Goal: Information Seeking & Learning: Learn about a topic

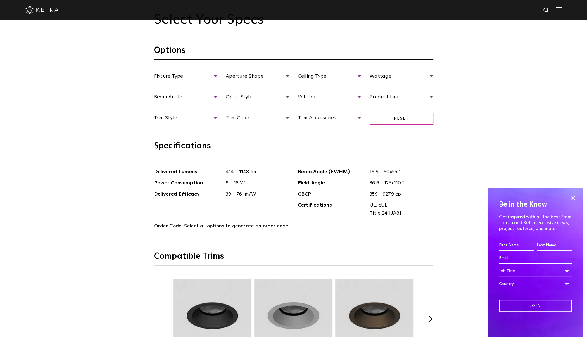
scroll to position [698, 0]
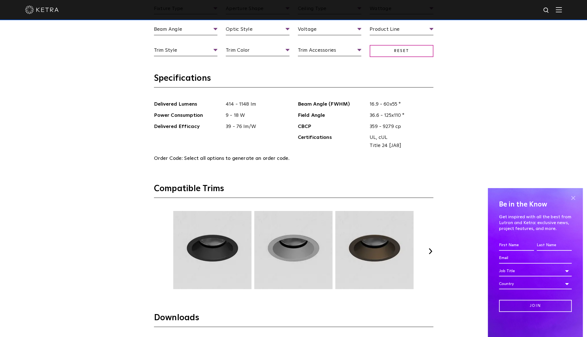
click at [573, 197] on span at bounding box center [573, 198] width 8 height 8
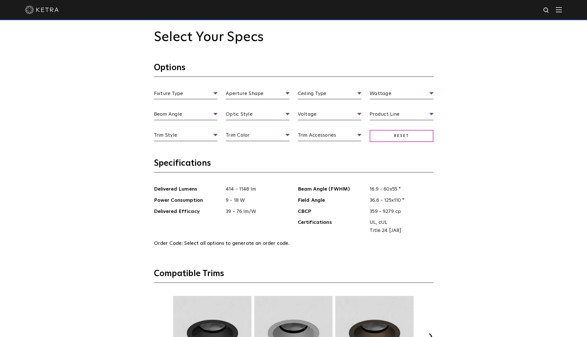
scroll to position [531, 0]
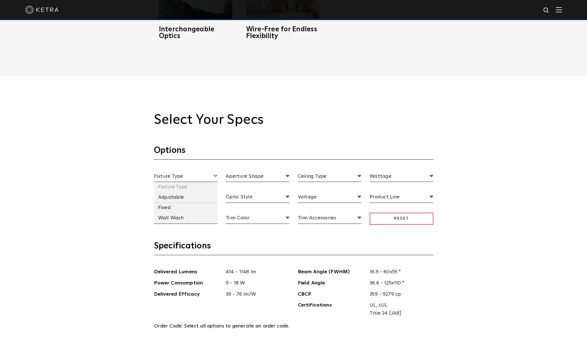
click at [213, 177] on span "Fixture Type" at bounding box center [186, 177] width 64 height 10
click at [184, 199] on li "Adjustable" at bounding box center [186, 197] width 64 height 10
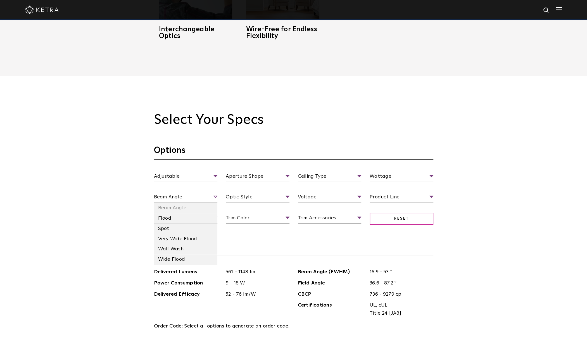
click at [215, 195] on span "Beam Angle" at bounding box center [186, 198] width 64 height 10
click at [215, 218] on span "Trim Style" at bounding box center [186, 219] width 64 height 10
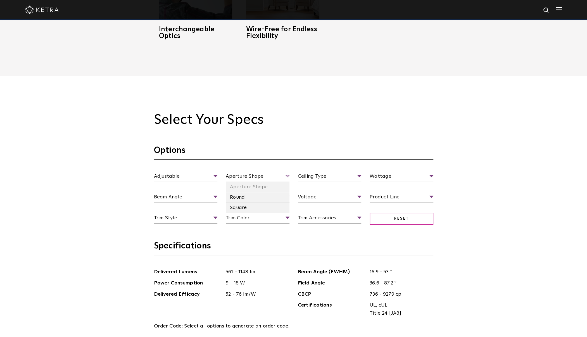
click at [287, 176] on span "Aperture Shape" at bounding box center [258, 177] width 64 height 10
click at [256, 211] on li "Square" at bounding box center [258, 208] width 64 height 10
click at [285, 196] on span "Optic Style" at bounding box center [258, 198] width 64 height 10
click at [263, 220] on li "High Output" at bounding box center [258, 218] width 64 height 10
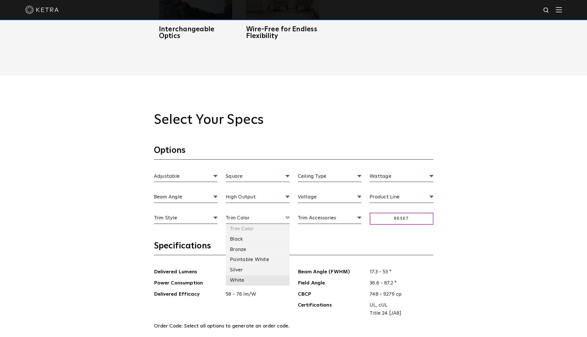
click at [264, 278] on li "White" at bounding box center [258, 280] width 64 height 10
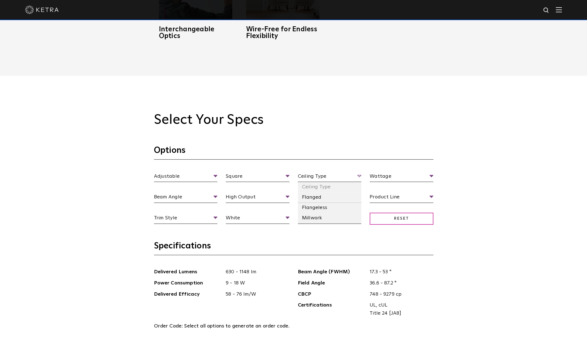
click at [357, 175] on span "Ceiling Type" at bounding box center [330, 177] width 64 height 10
click at [334, 197] on li "Flanged" at bounding box center [330, 197] width 64 height 10
click at [358, 195] on span "Voltage" at bounding box center [330, 198] width 64 height 10
click at [327, 222] on li "120 V" at bounding box center [330, 218] width 64 height 10
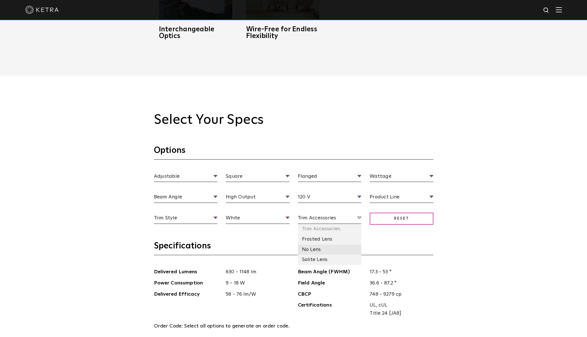
click at [318, 247] on li "No Lens" at bounding box center [330, 249] width 64 height 10
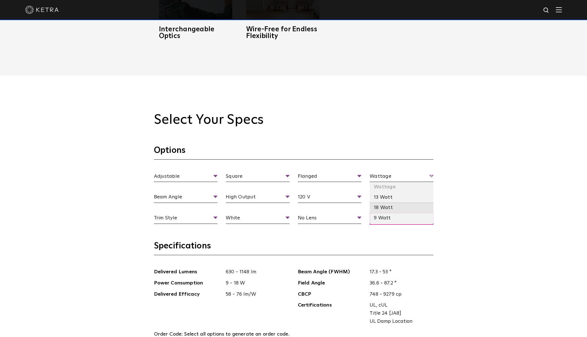
click at [404, 210] on li "18 Watt" at bounding box center [402, 208] width 64 height 10
click at [417, 226] on li "Residential" at bounding box center [402, 228] width 64 height 10
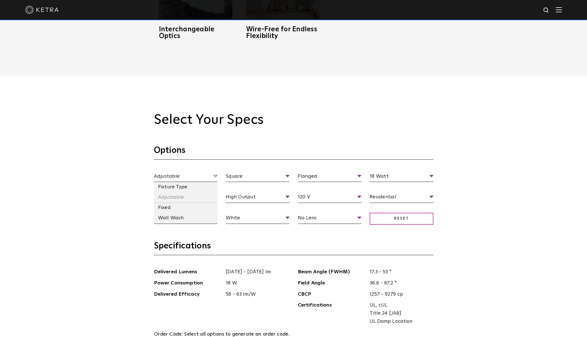
click at [169, 178] on span "Adjustable" at bounding box center [186, 177] width 64 height 10
click at [170, 200] on li "Adjustable" at bounding box center [186, 197] width 64 height 10
click at [172, 228] on li "Spot" at bounding box center [186, 228] width 64 height 10
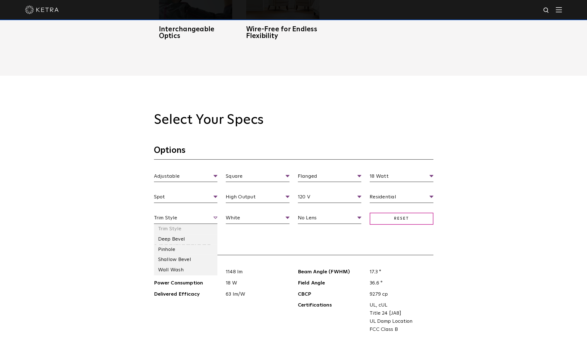
click at [215, 218] on span "Trim Style" at bounding box center [186, 219] width 64 height 10
click at [180, 259] on li "Shallow Bevel" at bounding box center [186, 259] width 64 height 10
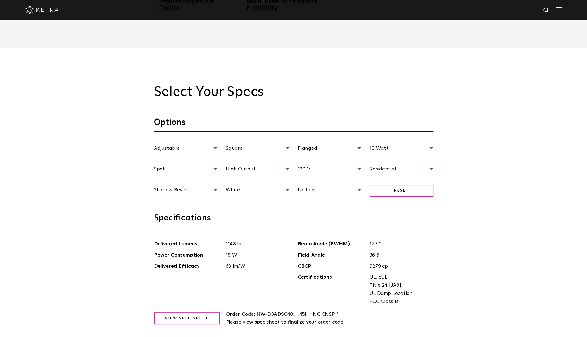
scroll to position [587, 0]
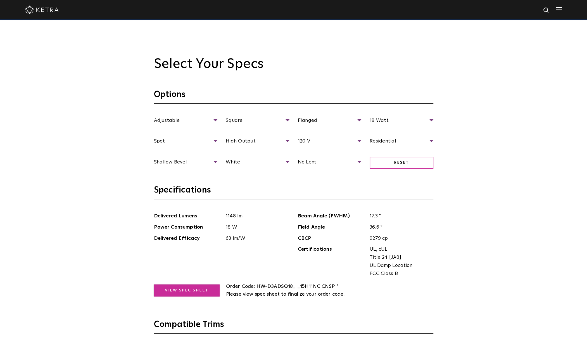
click at [185, 291] on link "View Spec Sheet" at bounding box center [187, 290] width 66 height 12
